Goal: Navigation & Orientation: Understand site structure

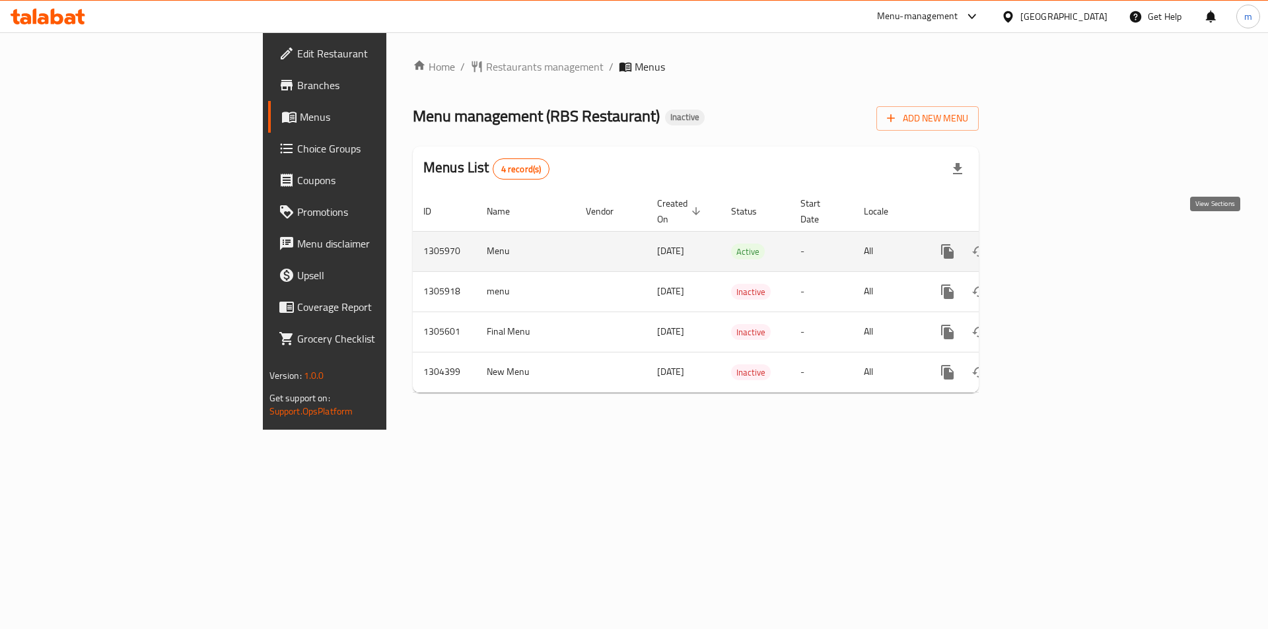
click at [1050, 244] on icon "enhanced table" at bounding box center [1043, 252] width 16 height 16
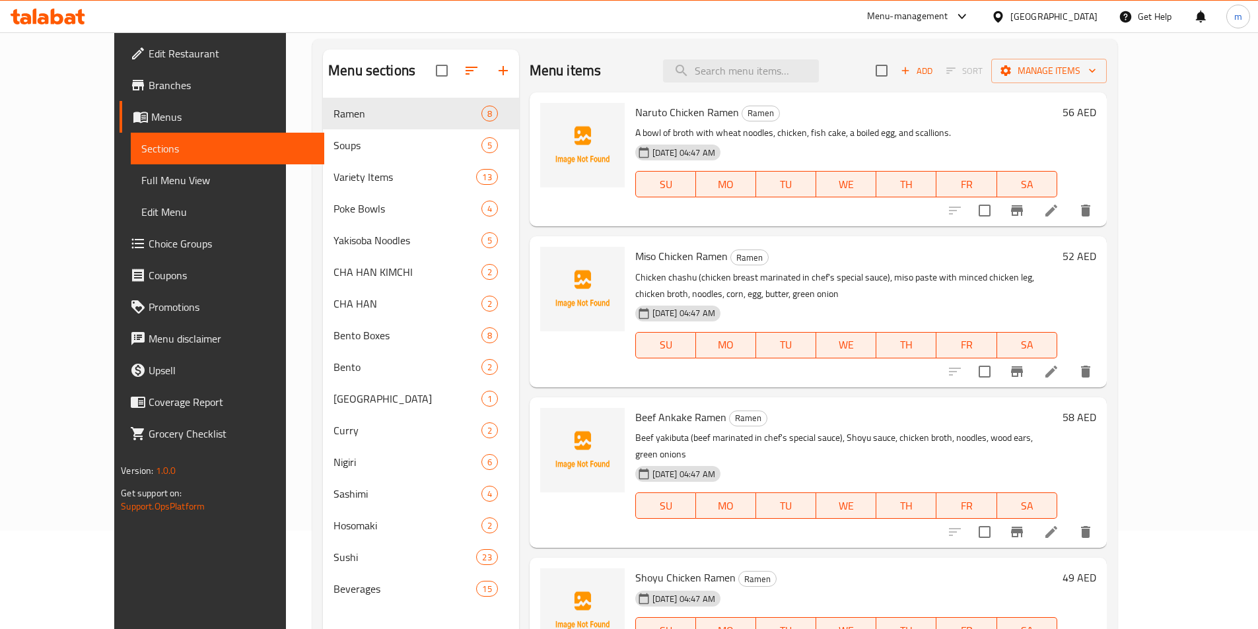
scroll to position [185, 0]
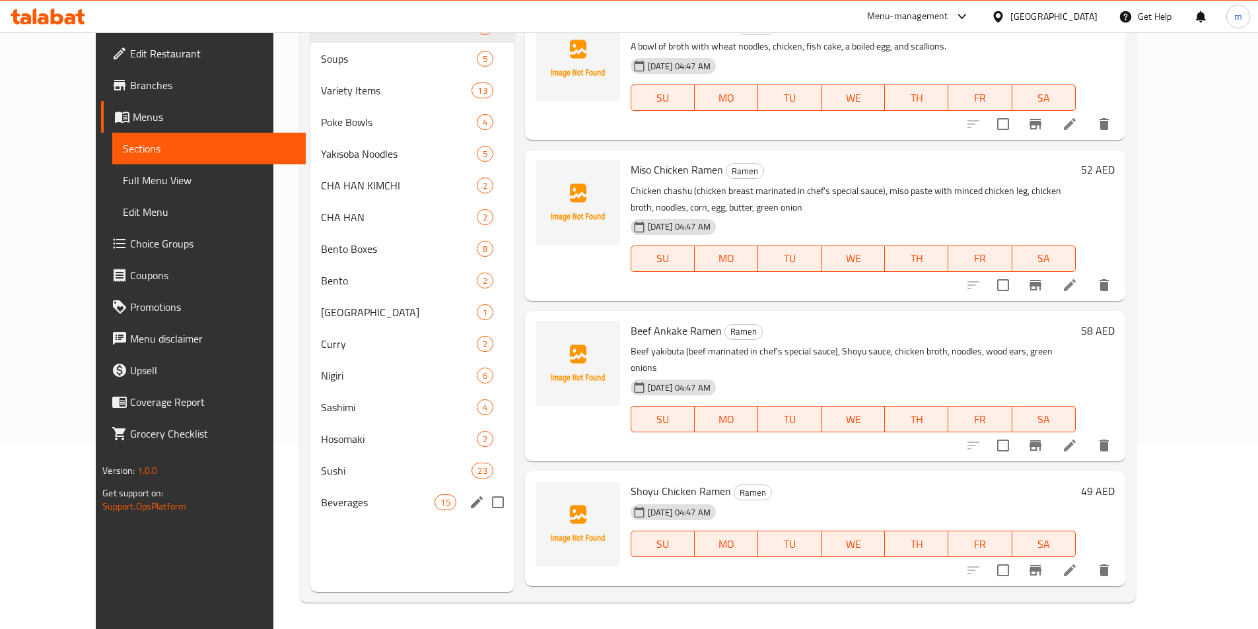
click at [310, 499] on div "Beverages 15" at bounding box center [411, 503] width 203 height 32
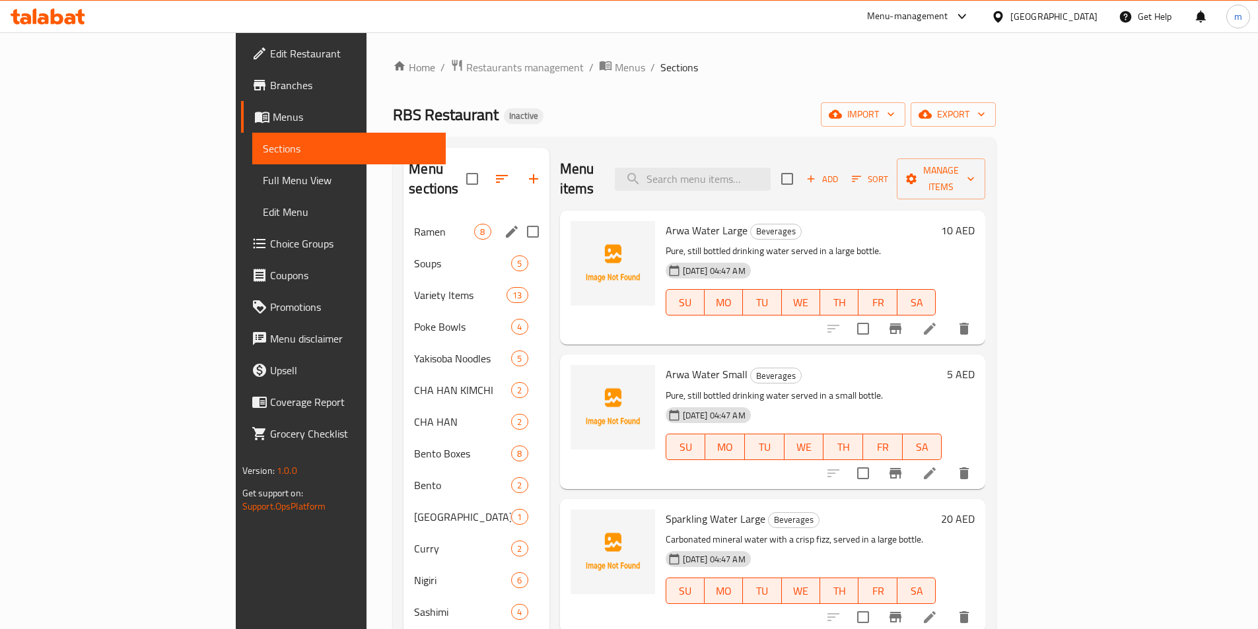
click at [403, 216] on div "Ramen 8" at bounding box center [475, 232] width 145 height 32
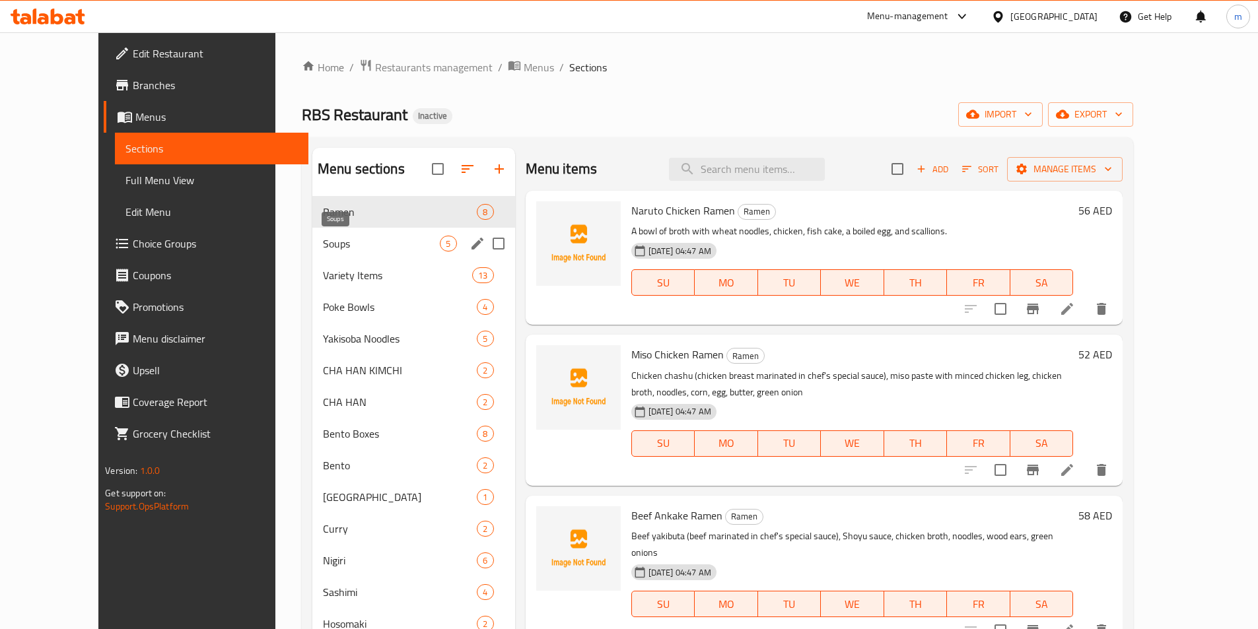
click at [323, 238] on span "Soups" at bounding box center [382, 244] width 118 height 16
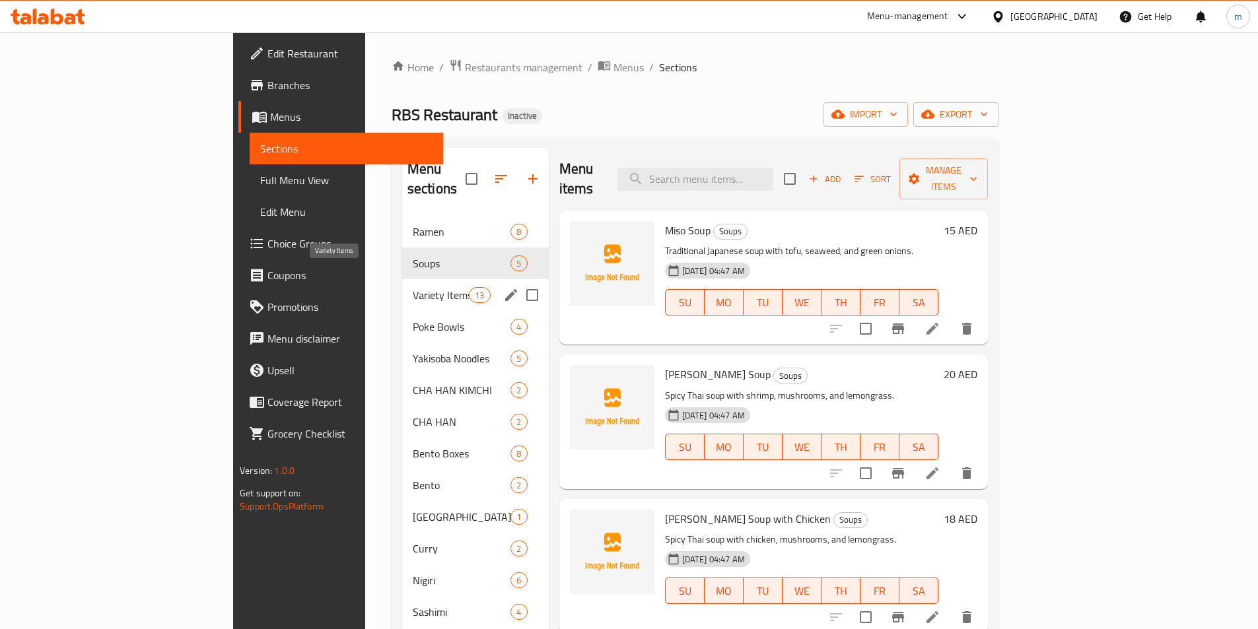
click at [413, 287] on span "Variety Items" at bounding box center [441, 295] width 56 height 16
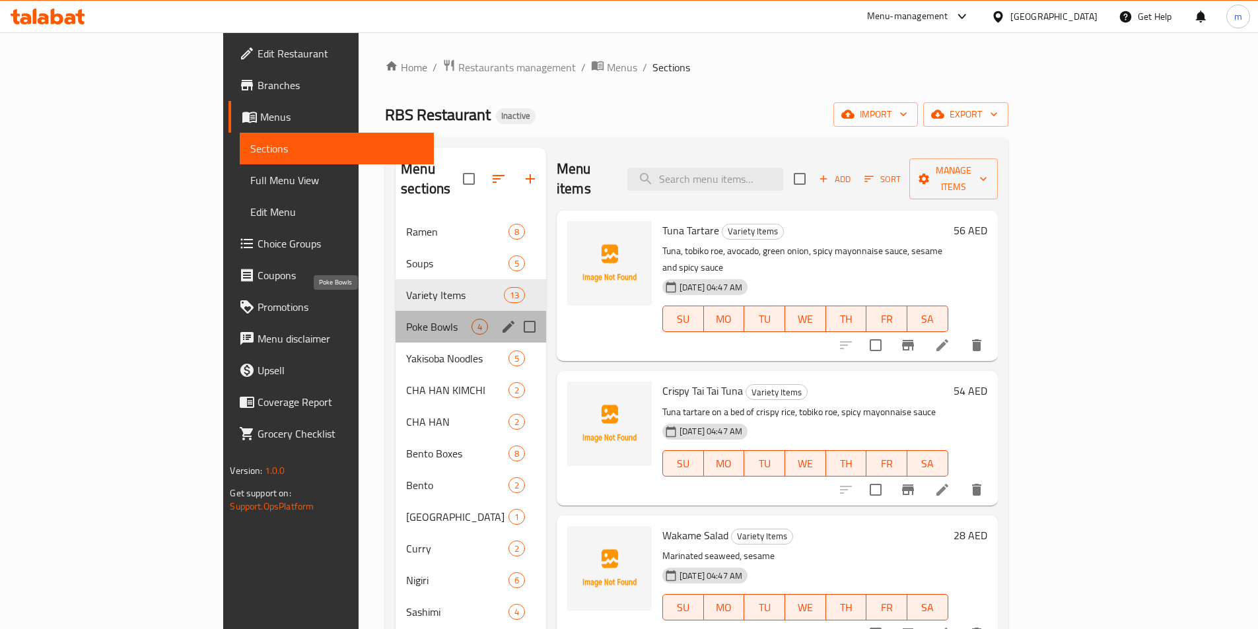
drag, startPoint x: 265, startPoint y: 308, endPoint x: 331, endPoint y: 377, distance: 95.7
click at [406, 382] on span "CHA HAN KIMCHI" at bounding box center [457, 390] width 102 height 16
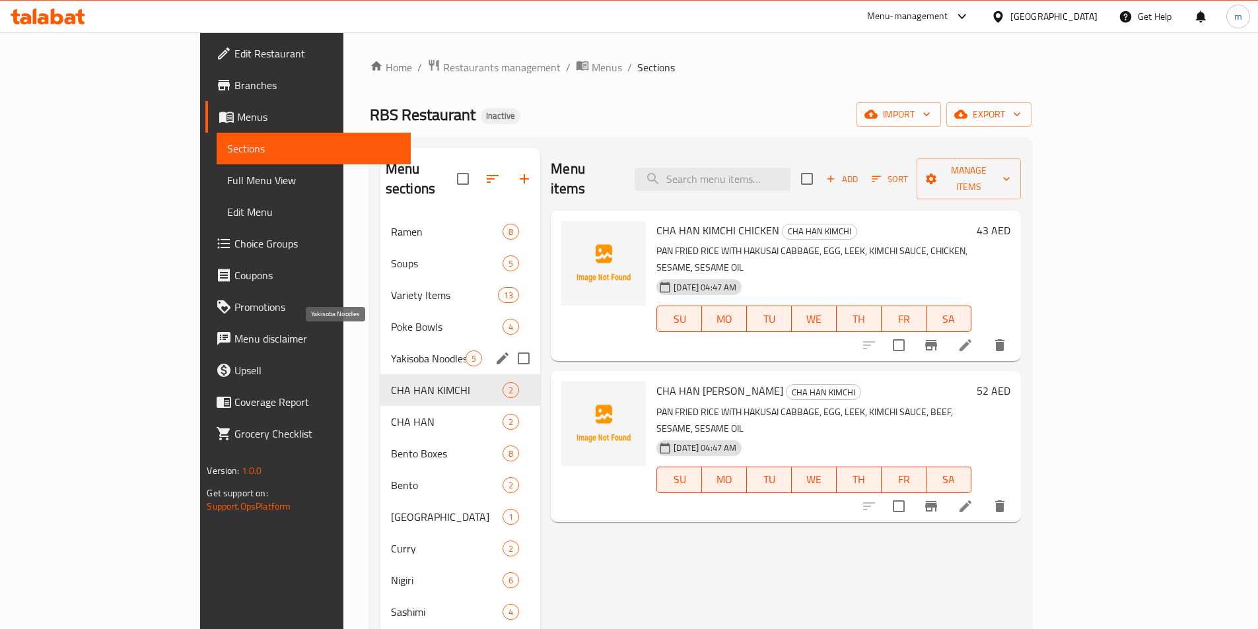
click at [391, 351] on span "Yakisoba Noodles" at bounding box center [428, 359] width 75 height 16
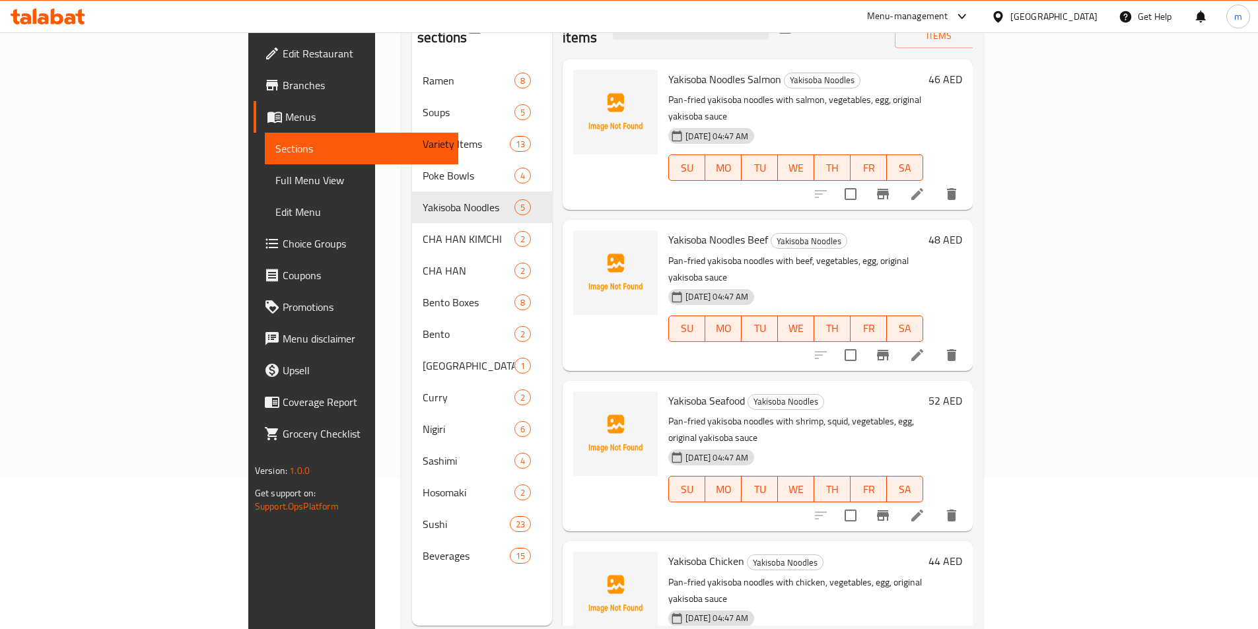
scroll to position [185, 0]
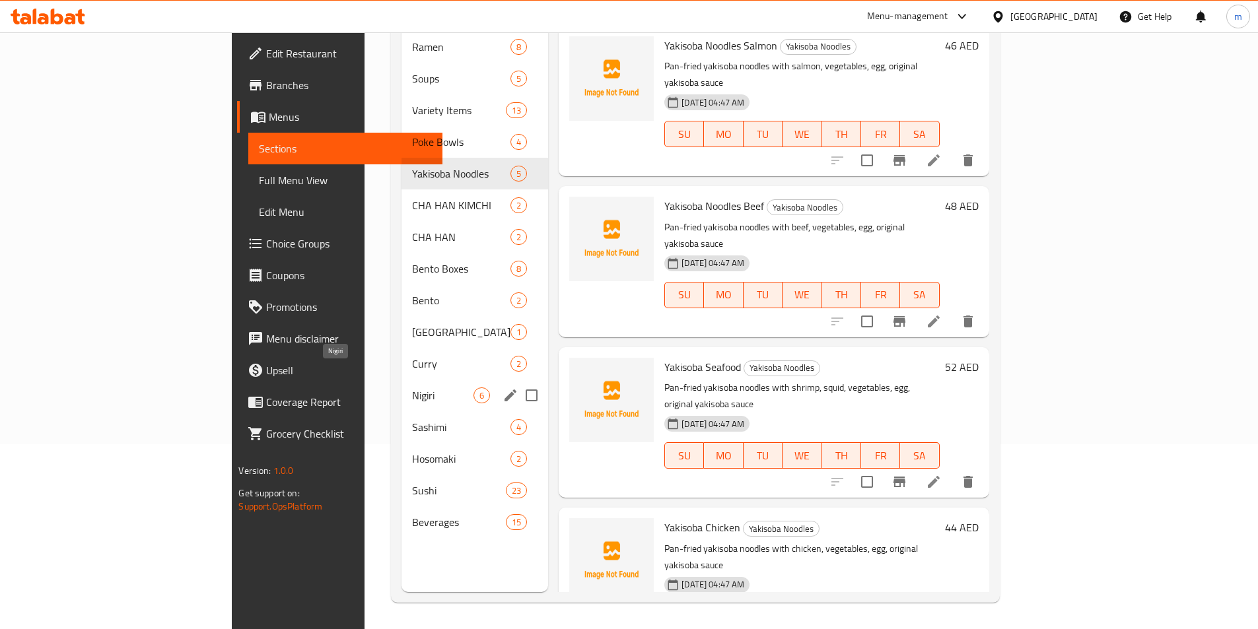
click at [412, 388] on span "Nigiri" at bounding box center [442, 396] width 61 height 16
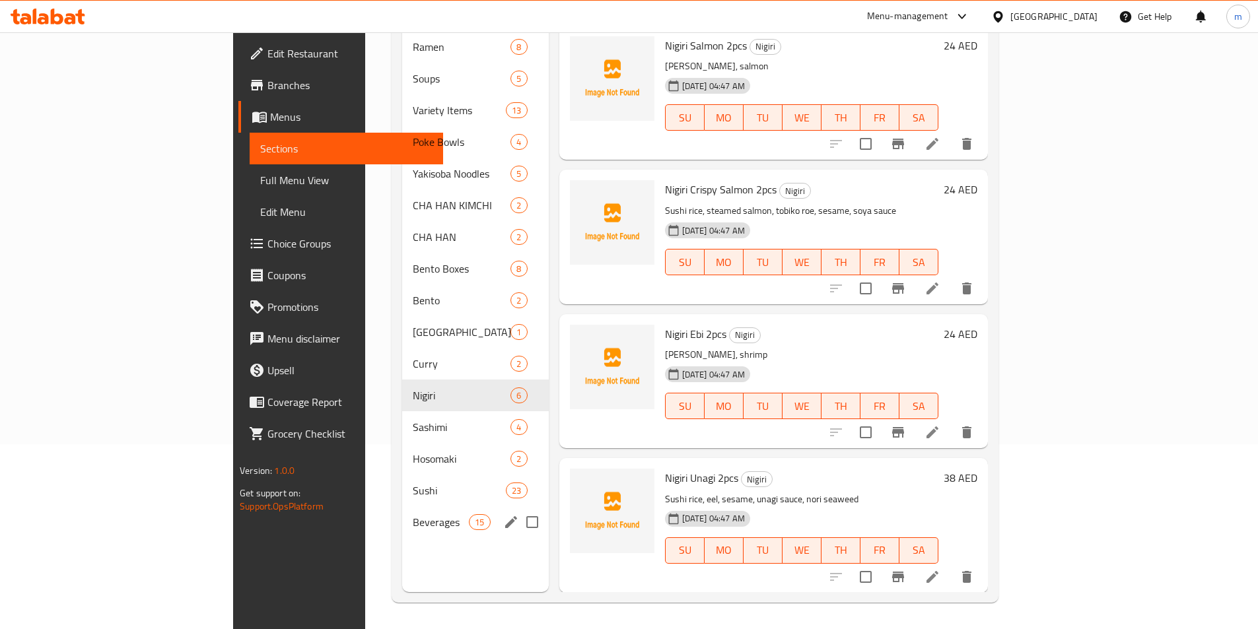
click at [402, 516] on div "Beverages 15" at bounding box center [475, 522] width 147 height 32
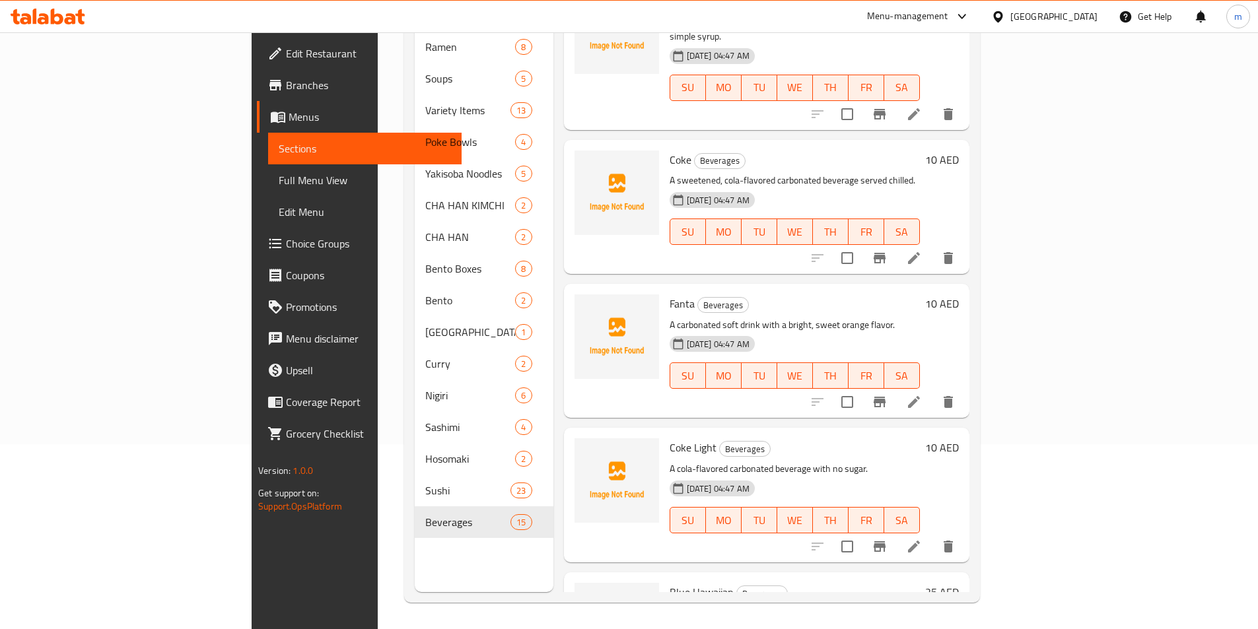
scroll to position [1567, 0]
